Goal: Check status: Check status

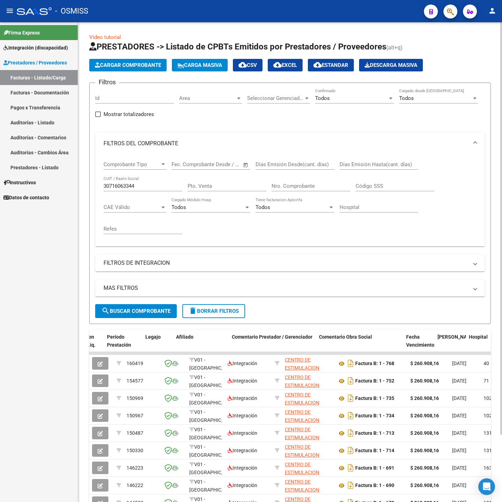
scroll to position [0, 970]
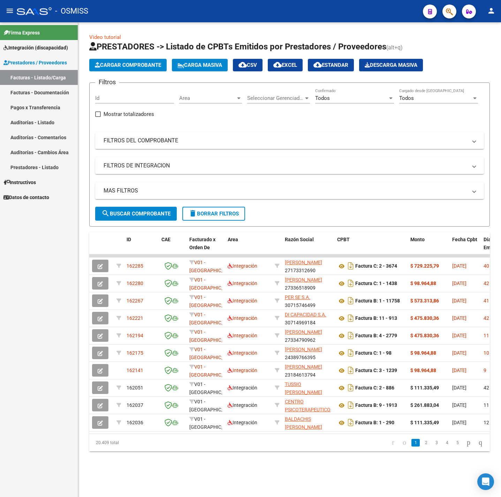
click at [278, 136] on mat-expansion-panel-header "FILTROS DEL COMPROBANTE" at bounding box center [289, 140] width 388 height 17
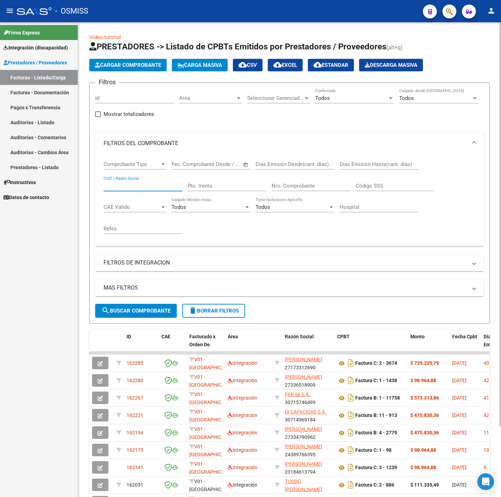
paste input "27376101423"
type input "27376101423"
click at [139, 311] on span "search Buscar Comprobante" at bounding box center [135, 311] width 69 height 6
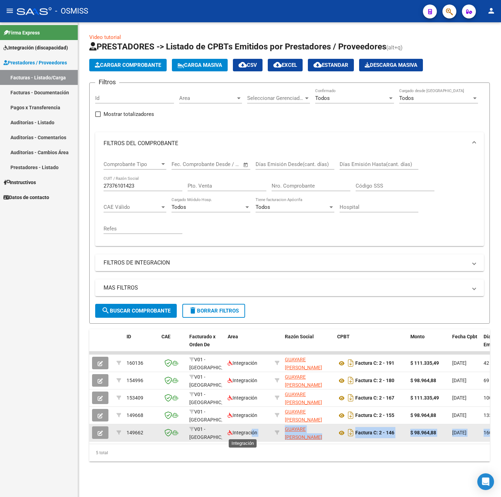
drag, startPoint x: 172, startPoint y: 444, endPoint x: 251, endPoint y: 434, distance: 80.1
click at [251, 437] on datatable-selection "160136 V01 - Viasano Integración GUAYARE KAREN JACQUELINE 27376101423 Factura C…" at bounding box center [289, 440] width 400 height 6
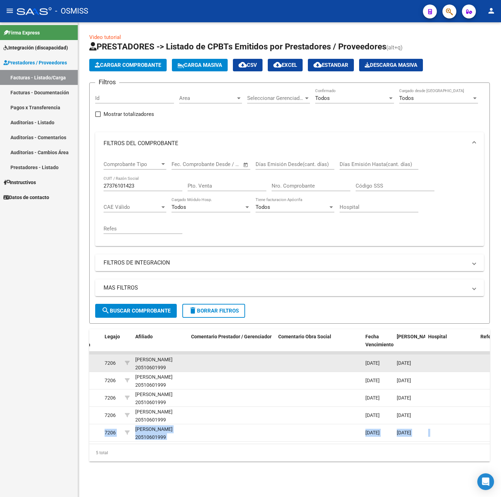
scroll to position [0, 0]
drag, startPoint x: 396, startPoint y: 366, endPoint x: 423, endPoint y: 368, distance: 26.2
click at [423, 368] on datatable-body-cell "[DATE]" at bounding box center [409, 363] width 31 height 17
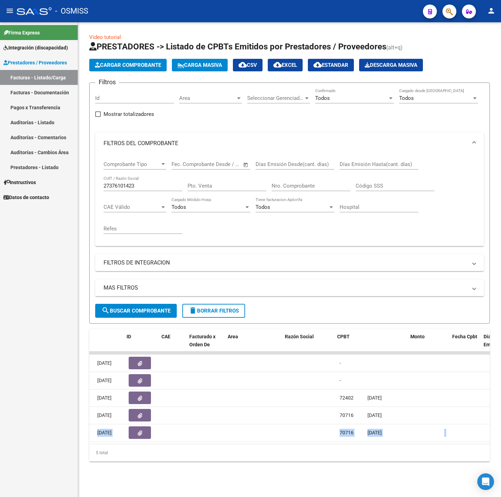
scroll to position [0, 0]
